Goal: Task Accomplishment & Management: Use online tool/utility

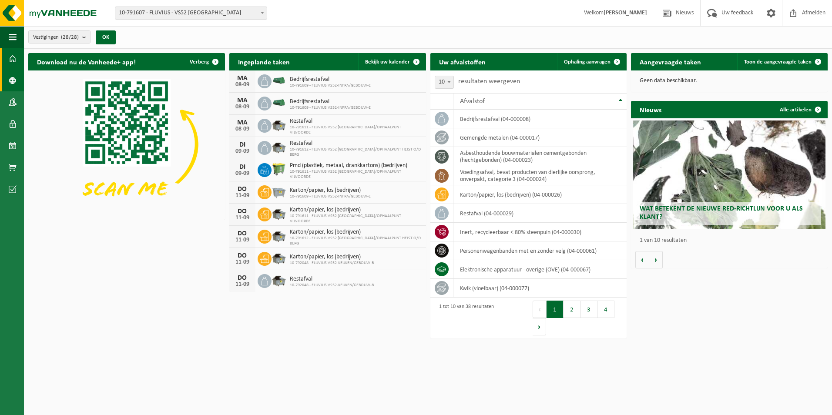
click at [16, 86] on span at bounding box center [13, 81] width 8 height 22
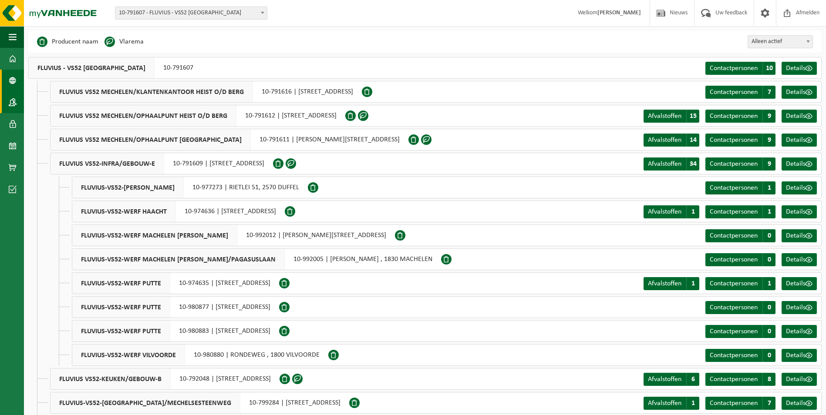
click at [8, 106] on link "Contactpersonen" at bounding box center [12, 102] width 24 height 22
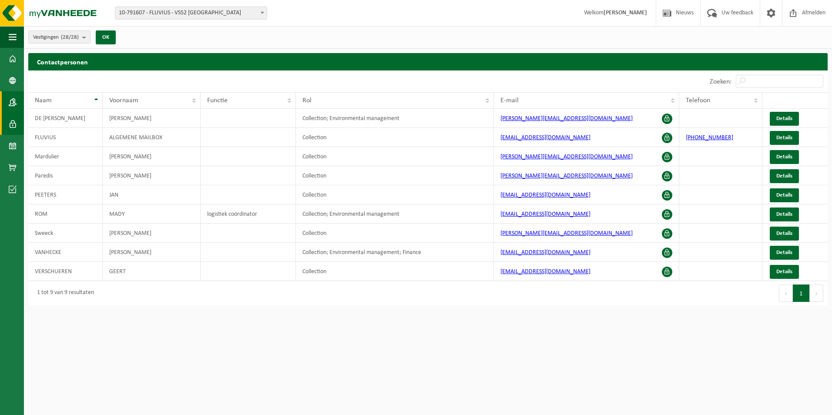
click at [7, 129] on link "Gebruikers" at bounding box center [12, 124] width 24 height 22
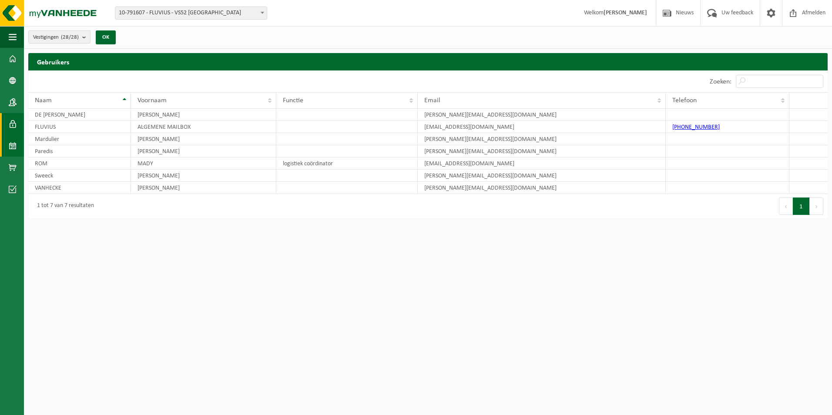
click at [10, 148] on span at bounding box center [13, 146] width 8 height 22
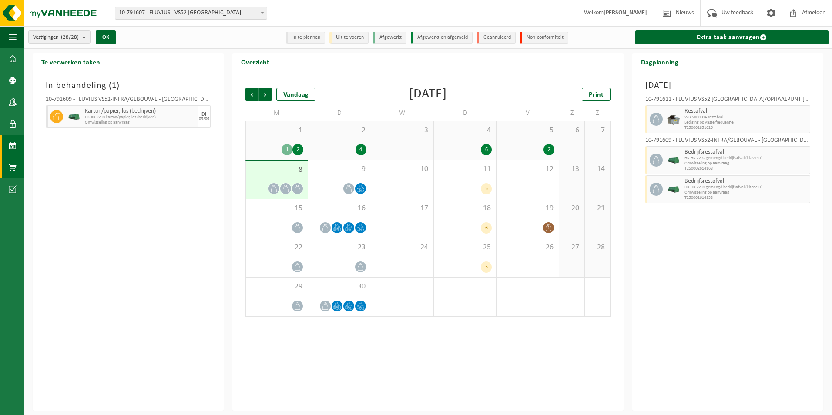
click at [9, 165] on span at bounding box center [13, 168] width 8 height 22
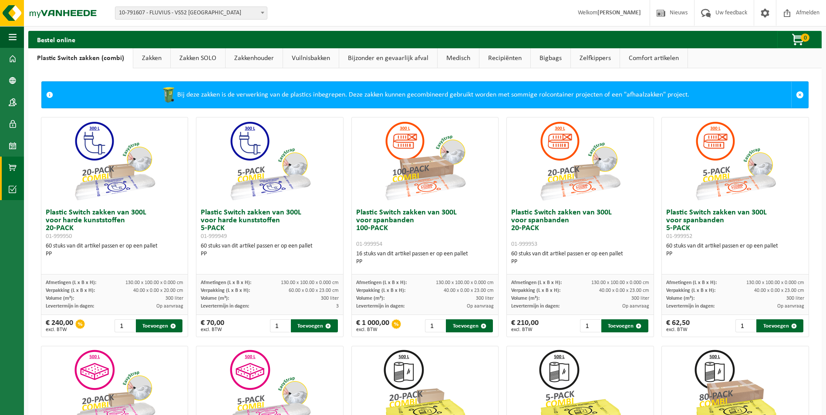
click at [12, 188] on span at bounding box center [13, 189] width 8 height 22
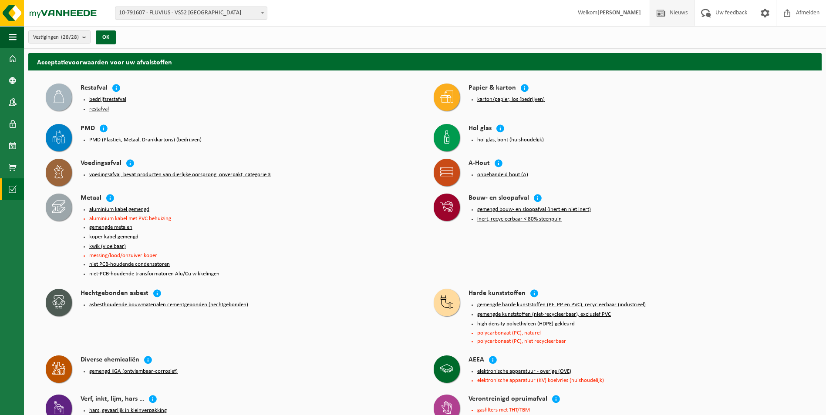
click at [673, 15] on span "Nieuws" at bounding box center [678, 13] width 22 height 26
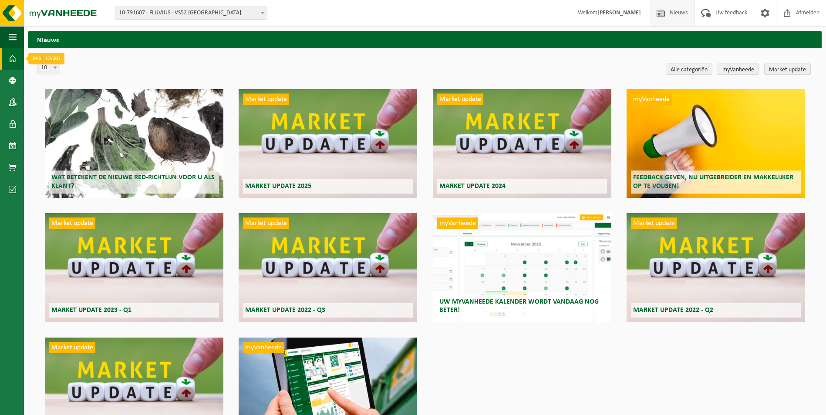
click at [13, 60] on span at bounding box center [13, 59] width 8 height 22
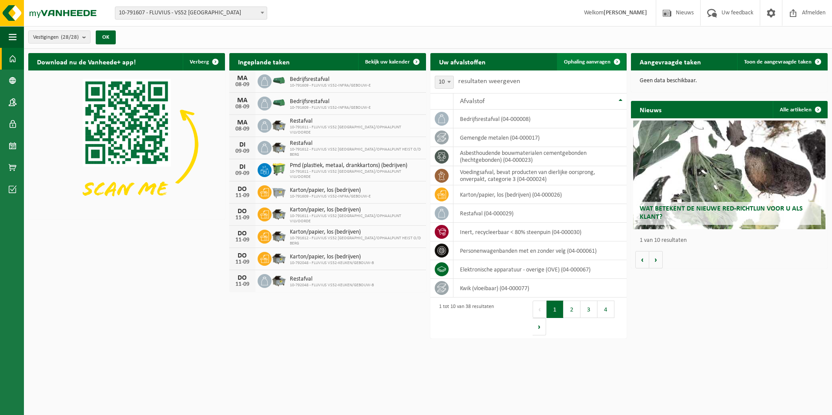
click at [578, 60] on span "Ophaling aanvragen" at bounding box center [587, 62] width 47 height 6
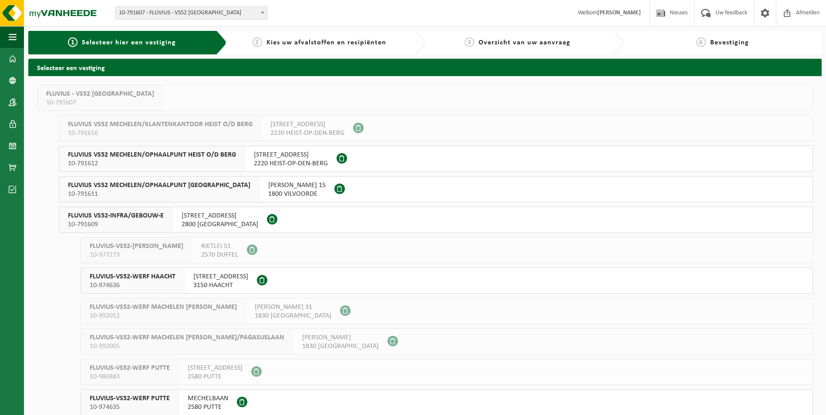
click at [632, 14] on strong "[PERSON_NAME]" at bounding box center [619, 13] width 44 height 7
click at [157, 49] on div "1 Selecteer hier een vestiging" at bounding box center [121, 43] width 209 height 24
click at [305, 40] on span "Kies uw afvalstoffen en recipiënten" at bounding box center [326, 42] width 120 height 7
click at [10, 57] on span at bounding box center [13, 59] width 8 height 22
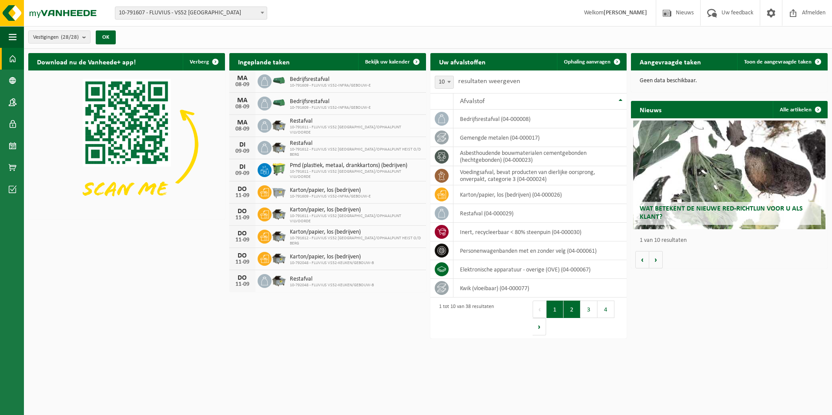
click at [571, 306] on button "2" at bounding box center [572, 309] width 17 height 17
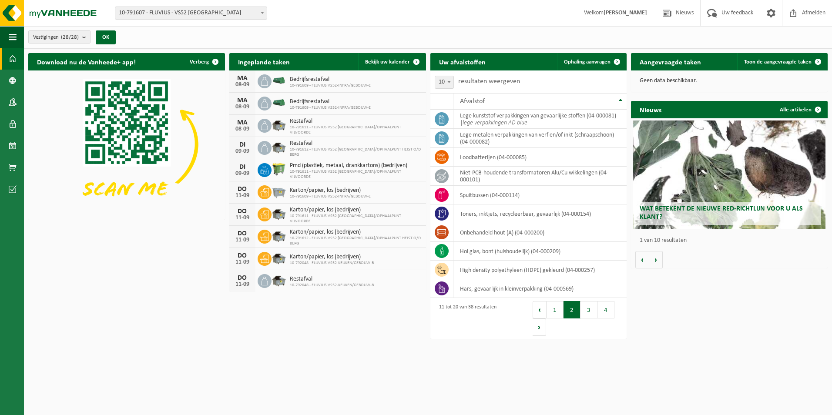
click at [82, 34] on button "Vestigingen (28/28)" at bounding box center [59, 36] width 62 height 13
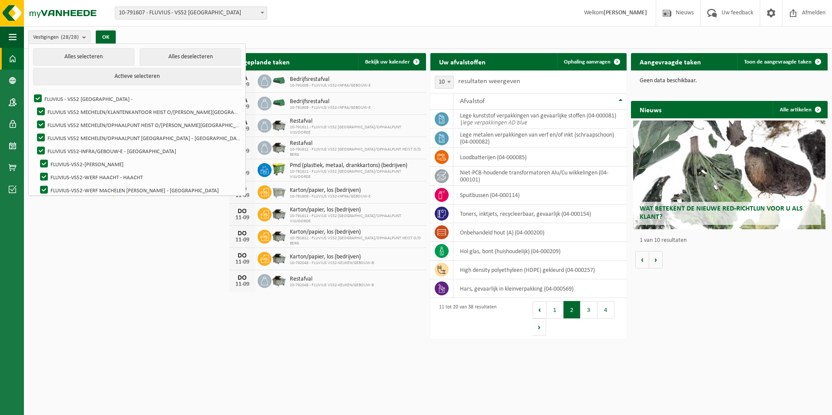
click at [141, 259] on div "Download nu de Vanheede+ app! Verberg Ingeplande taken Bekijk uw kalender MA 08…" at bounding box center [428, 197] width 804 height 296
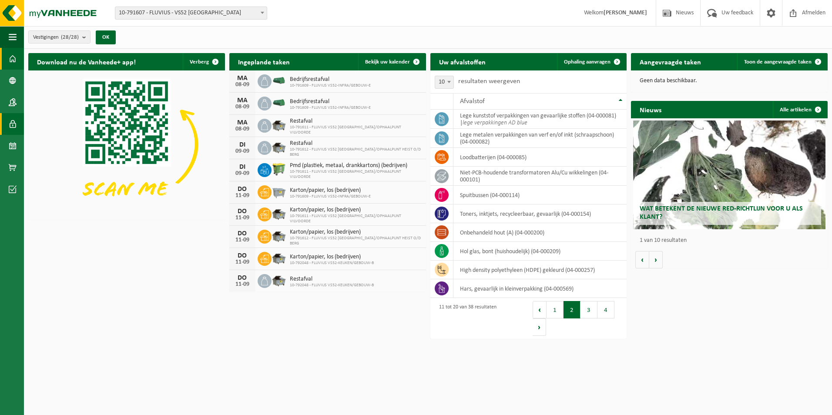
click at [6, 124] on link "Gebruikers" at bounding box center [12, 124] width 24 height 22
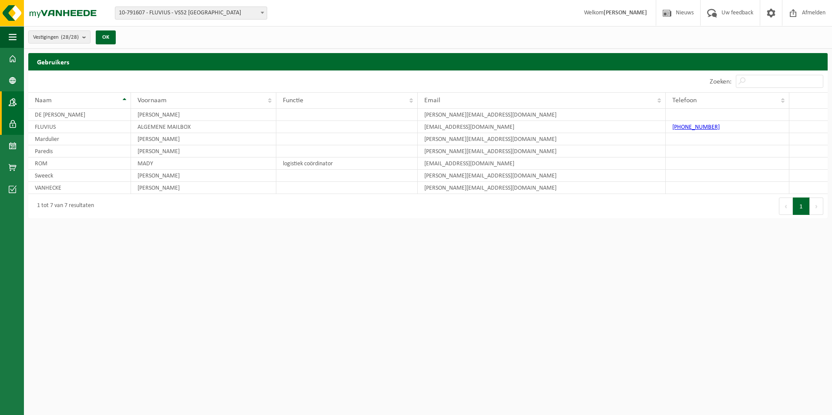
click at [16, 104] on span at bounding box center [13, 102] width 8 height 22
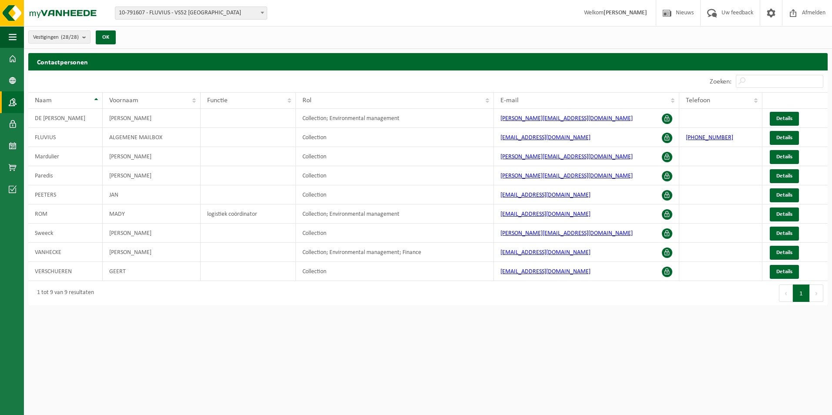
click at [633, 10] on strong "[PERSON_NAME]" at bounding box center [626, 13] width 44 height 7
click at [10, 56] on span at bounding box center [13, 59] width 8 height 22
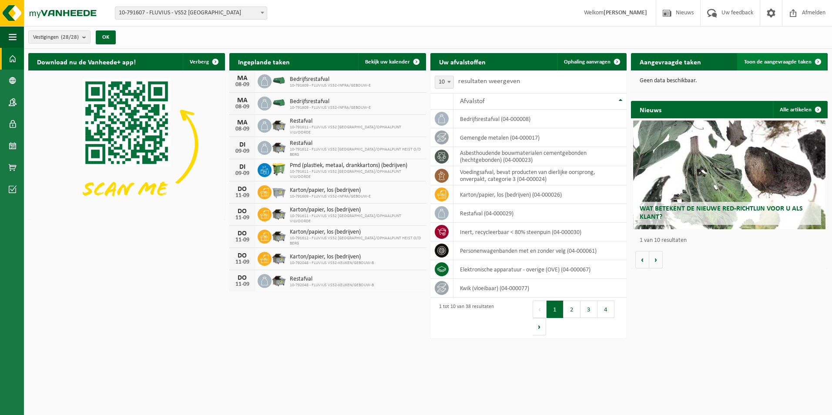
click at [793, 65] on link "Toon de aangevraagde taken" at bounding box center [782, 61] width 90 height 17
